Goal: Task Accomplishment & Management: Manage account settings

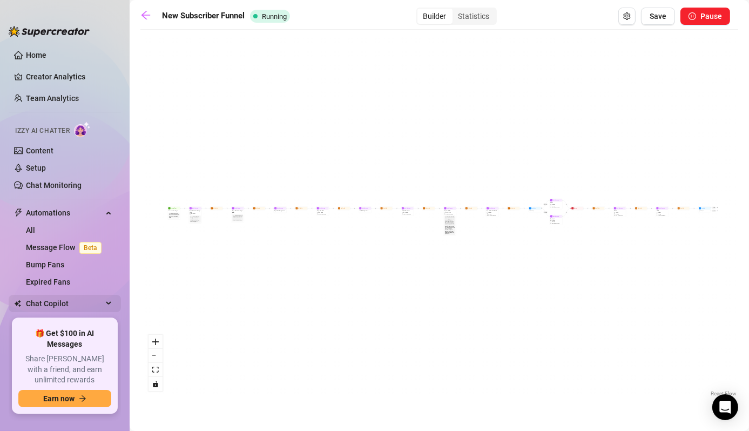
scroll to position [40, 0]
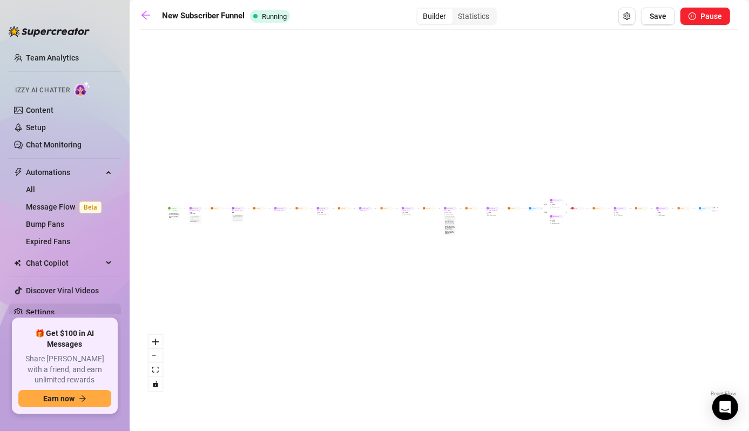
click at [55, 308] on link "Settings" at bounding box center [40, 312] width 29 height 9
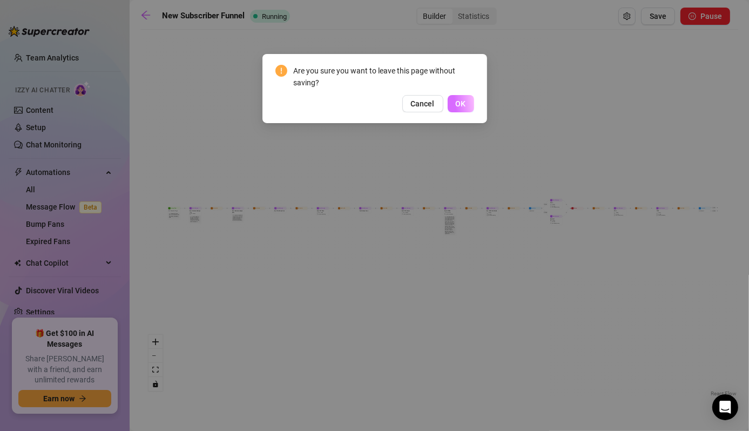
click at [452, 103] on button "OK" at bounding box center [460, 103] width 26 height 17
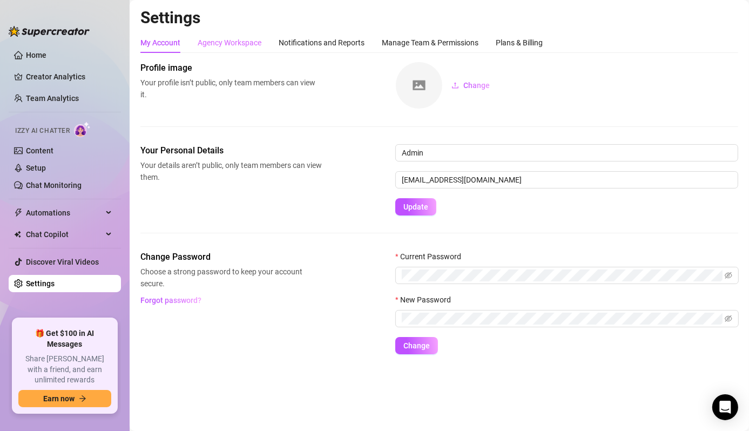
click at [233, 50] on div "Agency Workspace" at bounding box center [230, 42] width 64 height 21
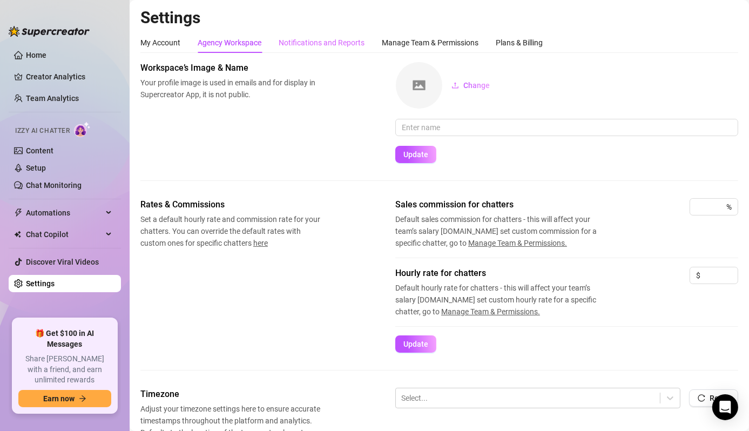
click at [331, 35] on div "Notifications and Reports" at bounding box center [322, 42] width 86 height 21
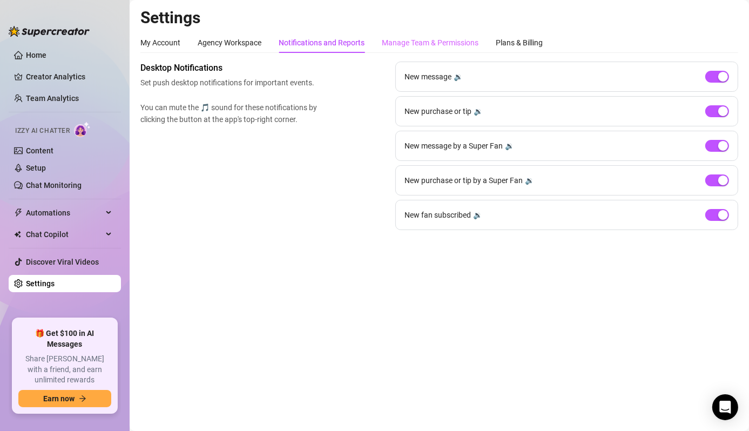
click at [430, 51] on div "Manage Team & Permissions" at bounding box center [430, 42] width 97 height 21
click at [516, 36] on div "Plans & Billing" at bounding box center [519, 42] width 47 height 21
